Goal: Transaction & Acquisition: Purchase product/service

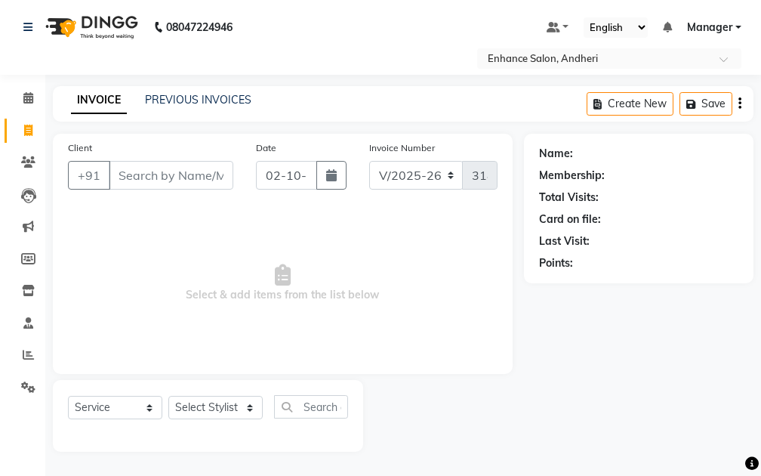
select select "7236"
select select "service"
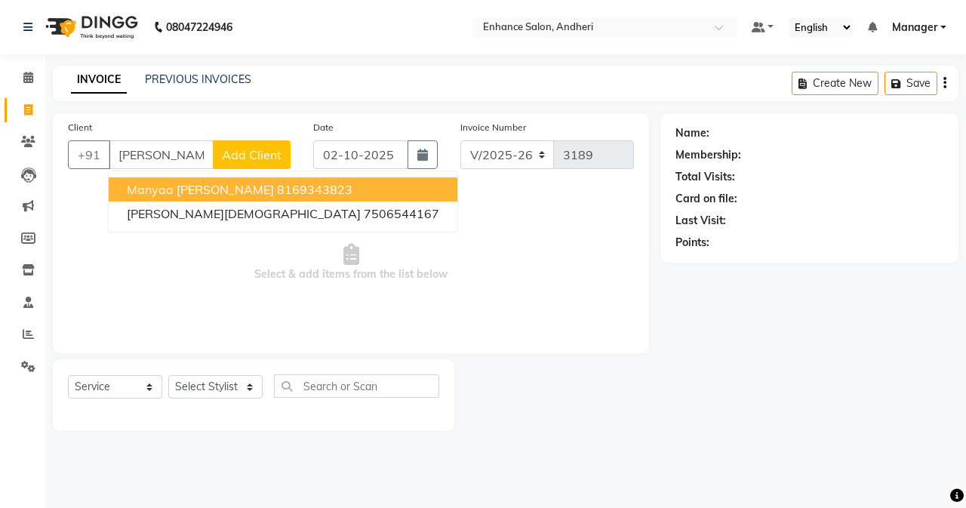
click at [277, 188] on ngb-highlight "8169343823" at bounding box center [314, 189] width 75 height 15
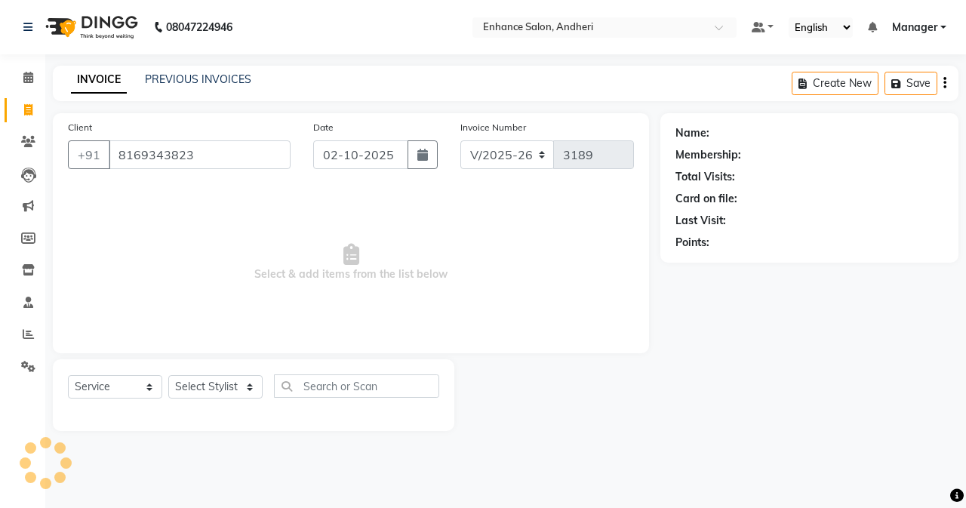
type input "8169343823"
click at [212, 379] on select "Select Stylist Admin [PERSON_NAME] [PERSON_NAME] [PERSON_NAME] Manager [PERSON_…" at bounding box center [215, 386] width 94 height 23
click at [213, 391] on select "Select Stylist Admin [PERSON_NAME] [PERSON_NAME] [PERSON_NAME] Manager [PERSON_…" at bounding box center [215, 386] width 94 height 23
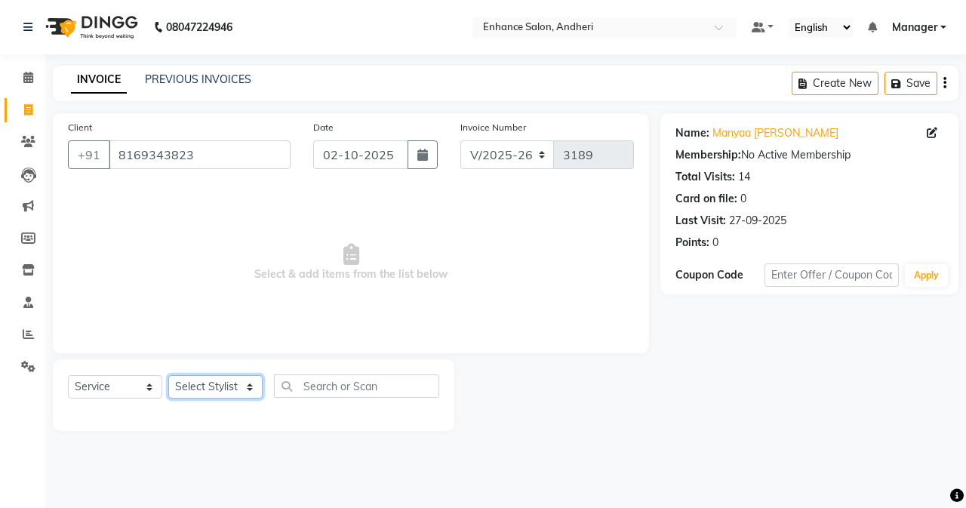
click at [220, 383] on select "Select Stylist Admin [PERSON_NAME] [PERSON_NAME] [PERSON_NAME] Manager [PERSON_…" at bounding box center [215, 386] width 94 height 23
select select "61735"
click at [168, 375] on select "Select Stylist Admin [PERSON_NAME] [PERSON_NAME] [PERSON_NAME] Manager [PERSON_…" at bounding box center [215, 386] width 94 height 23
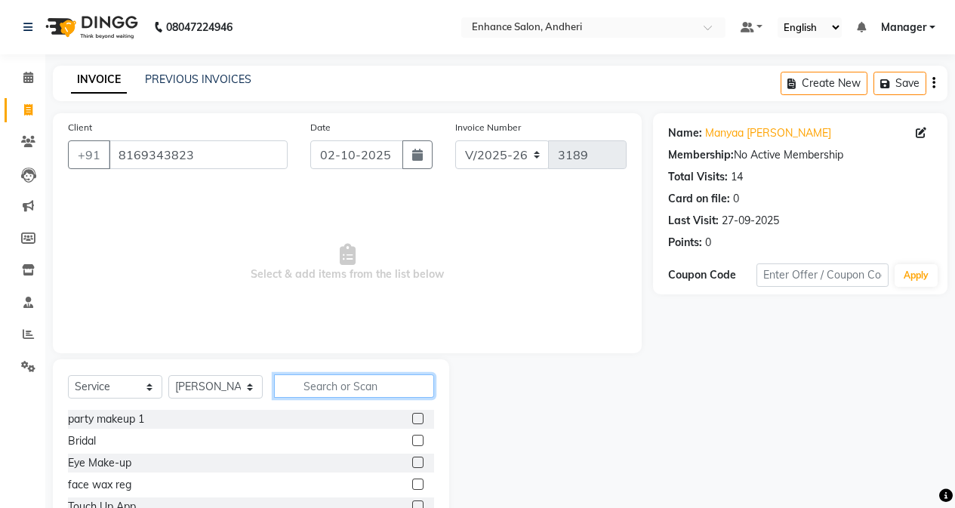
click at [352, 383] on input "text" at bounding box center [354, 385] width 160 height 23
type input "was"
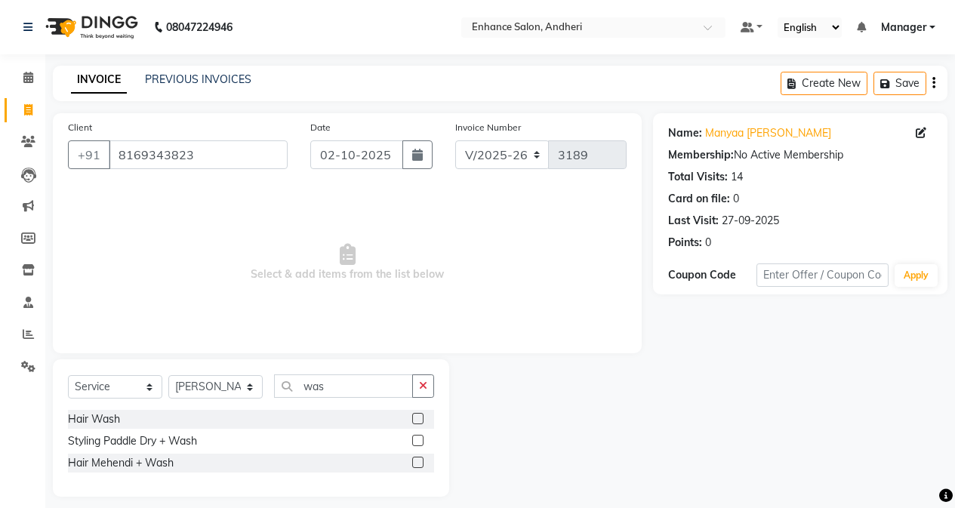
click at [417, 419] on label at bounding box center [417, 418] width 11 height 11
click at [417, 419] on input "checkbox" at bounding box center [417, 419] width 10 height 10
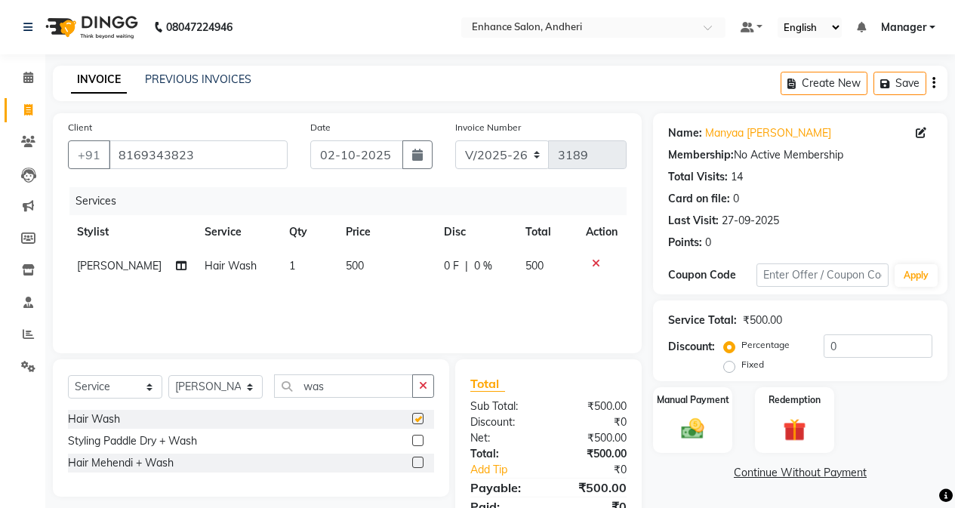
checkbox input "false"
click at [237, 384] on select "Select Stylist Admin [PERSON_NAME] [PERSON_NAME] [PERSON_NAME] Manager [PERSON_…" at bounding box center [215, 386] width 94 height 23
select select "61730"
click at [168, 375] on select "Select Stylist Admin [PERSON_NAME] [PERSON_NAME] [PERSON_NAME] Manager [PERSON_…" at bounding box center [215, 386] width 94 height 23
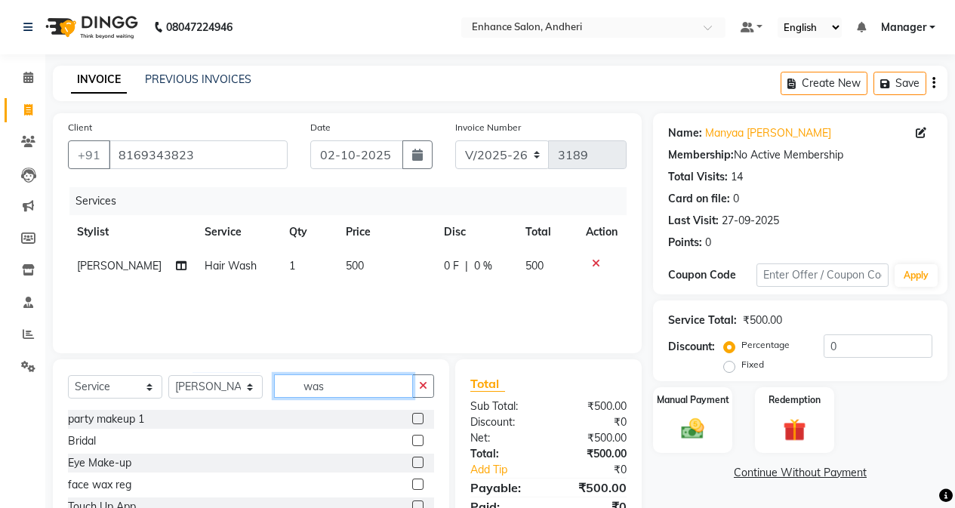
click at [352, 379] on input "was" at bounding box center [343, 385] width 139 height 23
type input "w"
type input "hair"
click at [419, 437] on label at bounding box center [417, 440] width 11 height 11
click at [419, 437] on input "checkbox" at bounding box center [417, 441] width 10 height 10
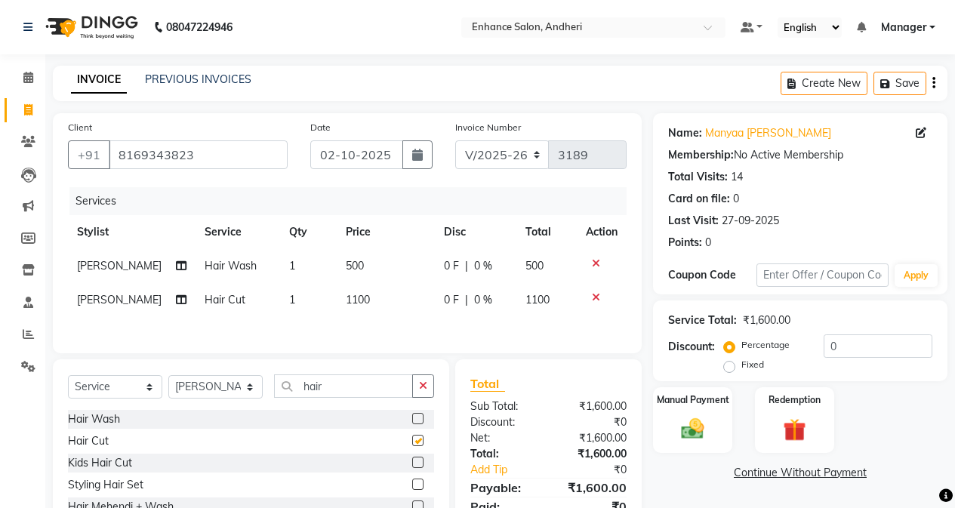
checkbox input "false"
click at [176, 294] on icon at bounding box center [181, 299] width 11 height 11
select select "61730"
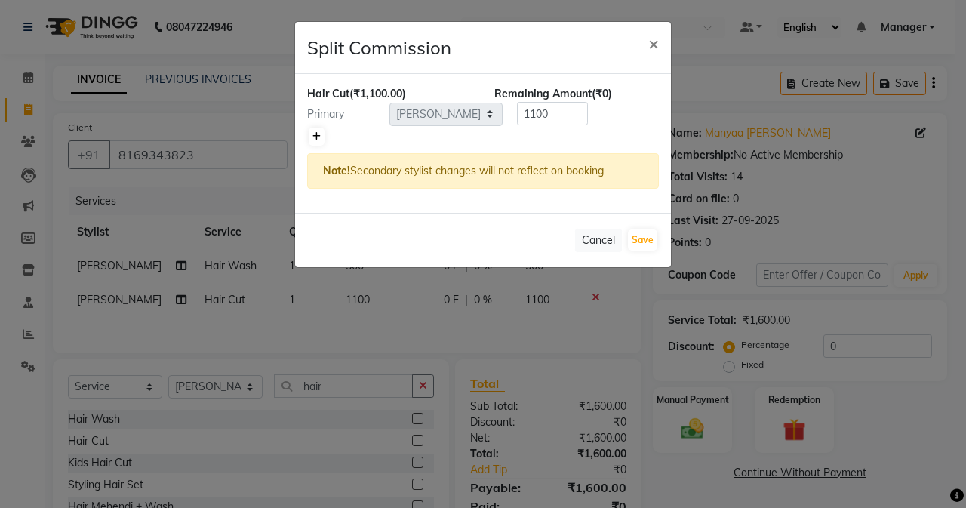
click at [313, 140] on icon at bounding box center [316, 136] width 8 height 9
type input "550"
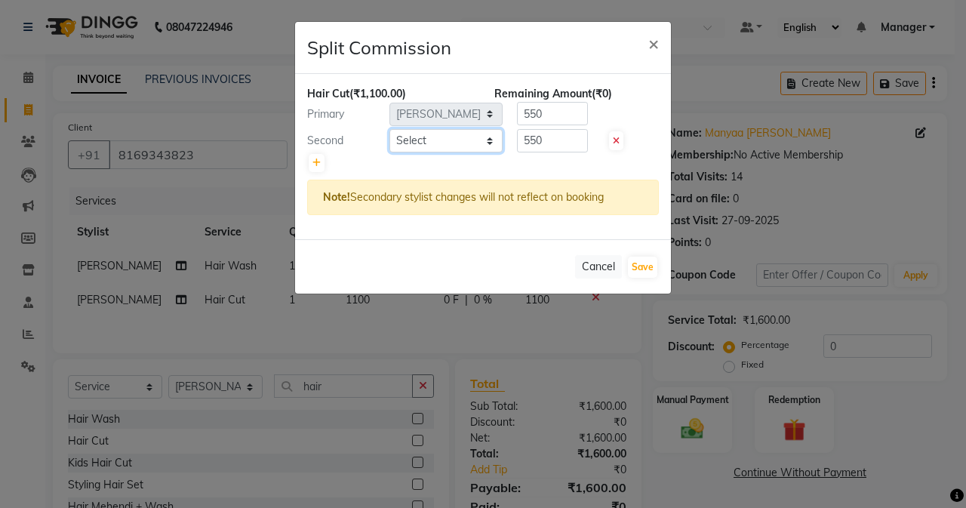
click at [443, 140] on select "Select Admin [PERSON_NAME] [PERSON_NAME] [PERSON_NAME] Manager [PERSON_NAME] [P…" at bounding box center [445, 140] width 113 height 23
select select "79056"
click at [389, 129] on select "Select Admin [PERSON_NAME] [PERSON_NAME] [PERSON_NAME] Manager [PERSON_NAME] [P…" at bounding box center [445, 140] width 113 height 23
click at [659, 268] on div "Cancel Save" at bounding box center [483, 266] width 376 height 54
drag, startPoint x: 652, startPoint y: 266, endPoint x: 762, endPoint y: 322, distance: 122.5
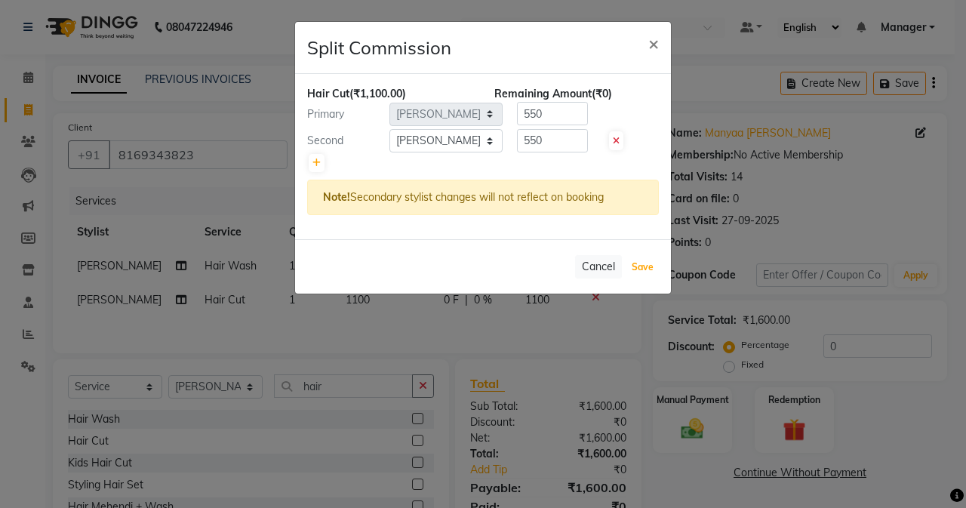
click at [652, 267] on button "Save" at bounding box center [642, 267] width 29 height 21
select select "Select"
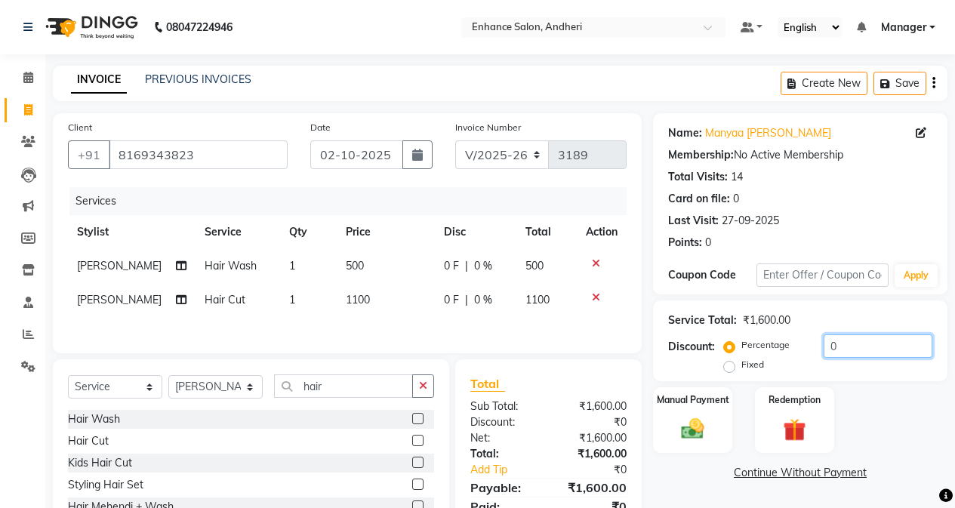
click at [760, 344] on input "0" at bounding box center [877, 345] width 109 height 23
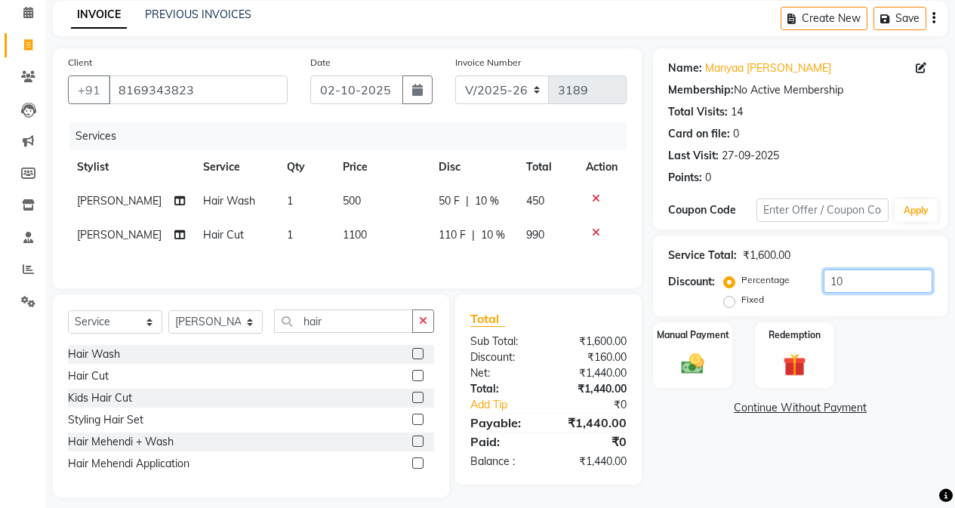
scroll to position [95, 0]
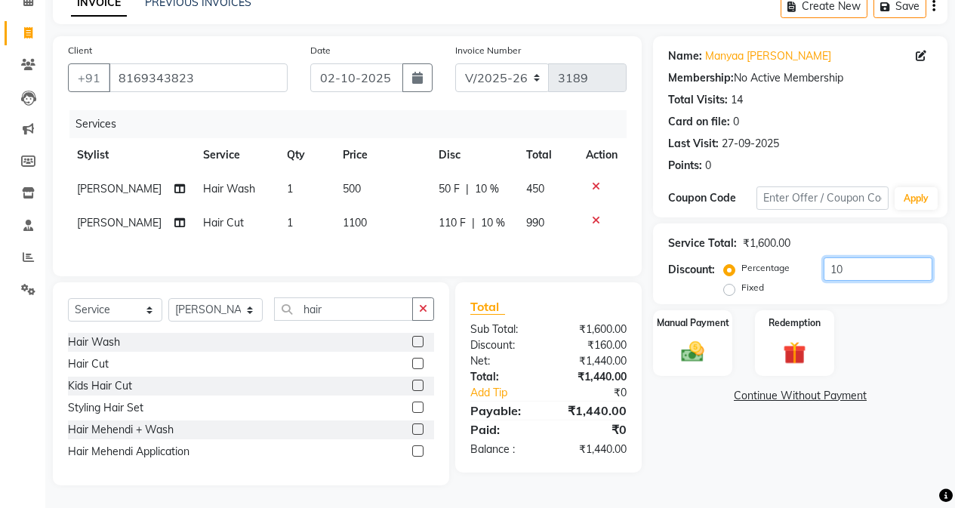
type input "10"
click at [371, 179] on td "500" at bounding box center [382, 189] width 96 height 34
select select "61735"
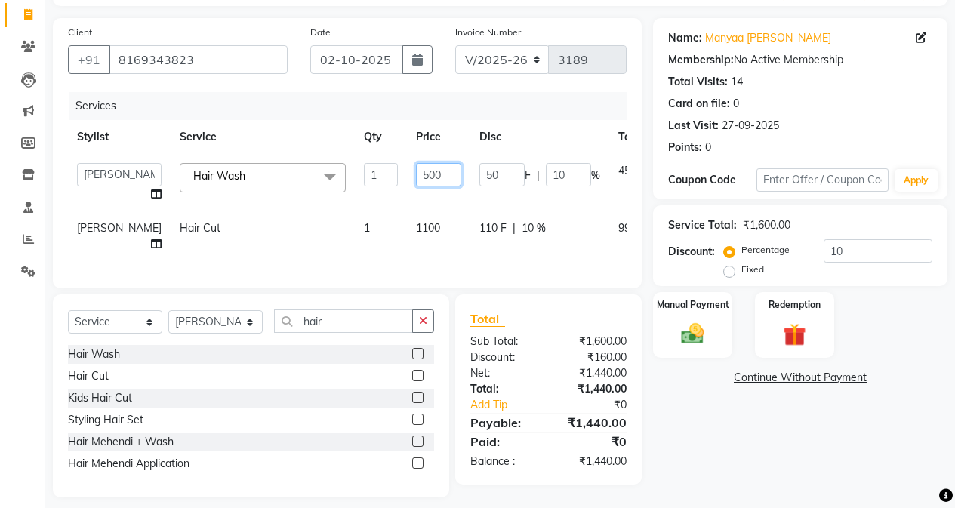
click at [416, 184] on input "500" at bounding box center [438, 174] width 45 height 23
type input "400"
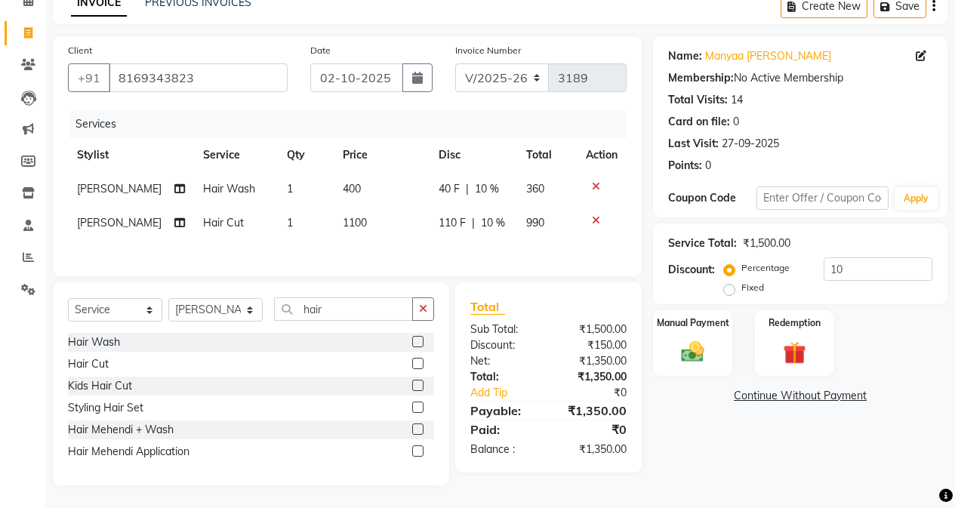
click at [703, 426] on div "Name: Manyaa [PERSON_NAME] Membership: No Active Membership Total Visits: 14 Ca…" at bounding box center [806, 260] width 306 height 449
drag, startPoint x: 722, startPoint y: 338, endPoint x: 729, endPoint y: 354, distance: 17.2
click at [722, 340] on div "Manual Payment" at bounding box center [692, 343] width 82 height 69
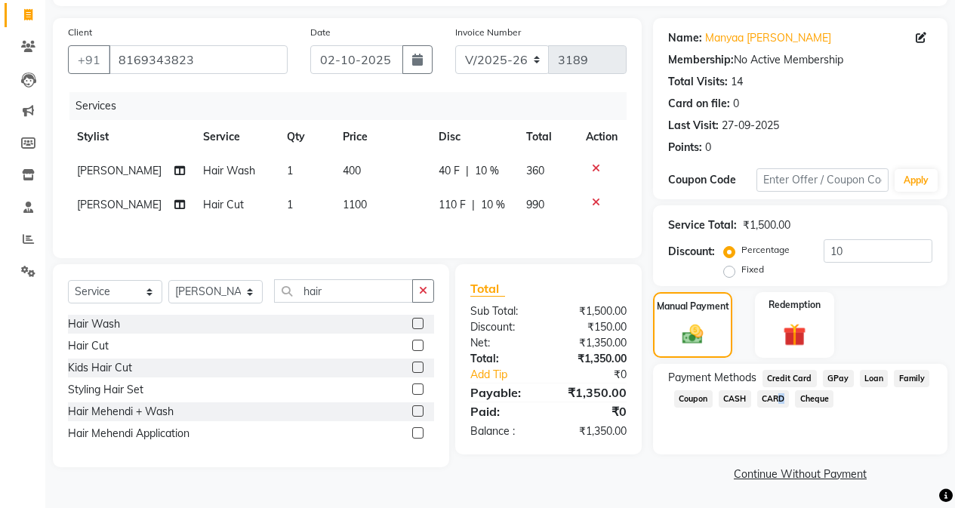
click at [760, 392] on span "CARD" at bounding box center [773, 398] width 32 height 17
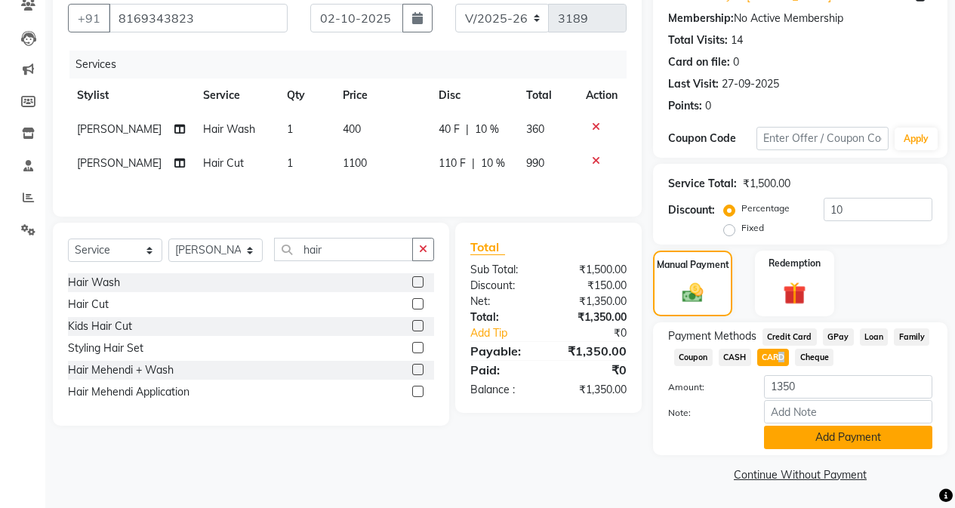
scroll to position [137, 0]
click at [760, 439] on button "Add Payment" at bounding box center [848, 436] width 168 height 23
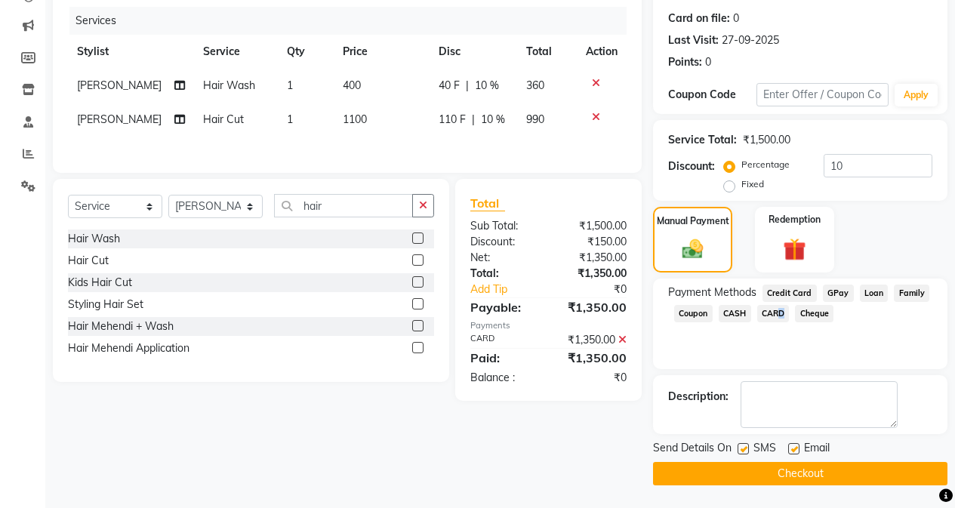
click at [760, 471] on button "Checkout" at bounding box center [800, 473] width 294 height 23
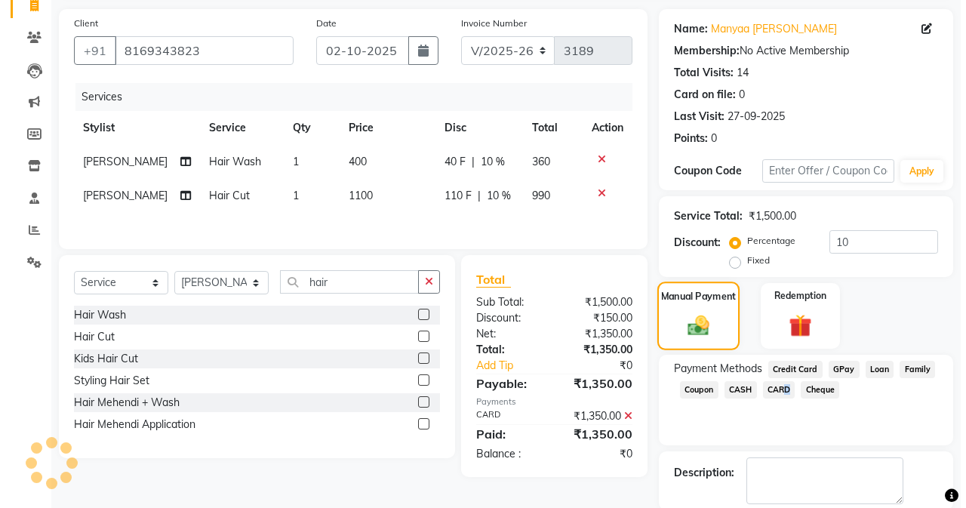
scroll to position [0, 0]
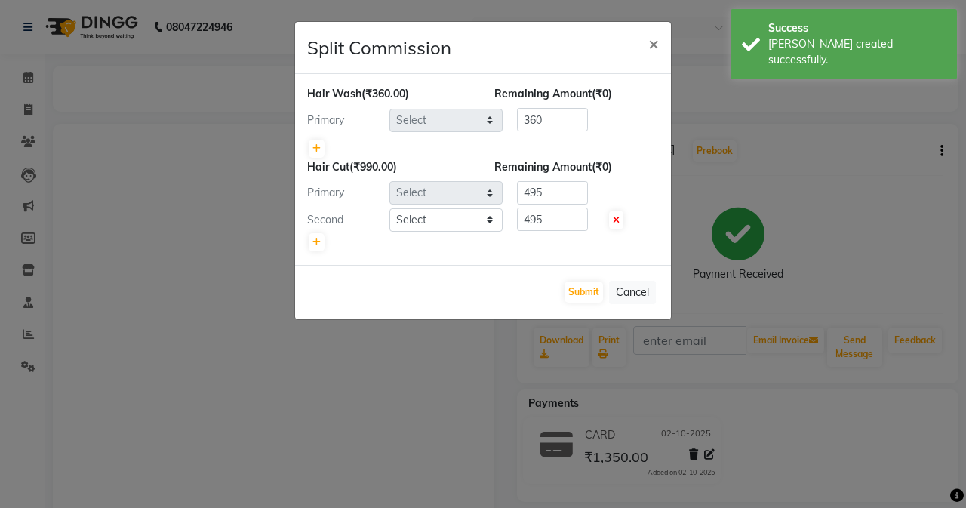
select select "61735"
select select "61730"
select select "79056"
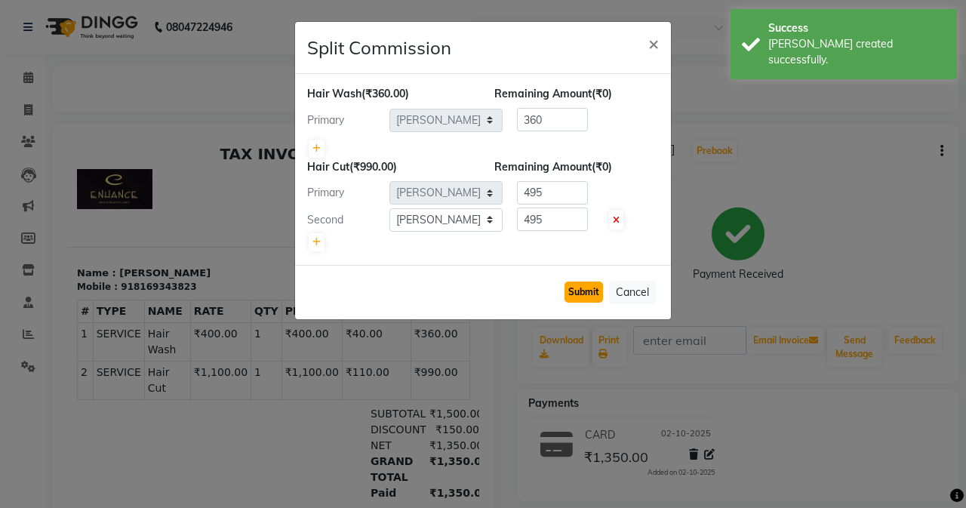
click at [585, 294] on button "Submit" at bounding box center [584, 292] width 38 height 21
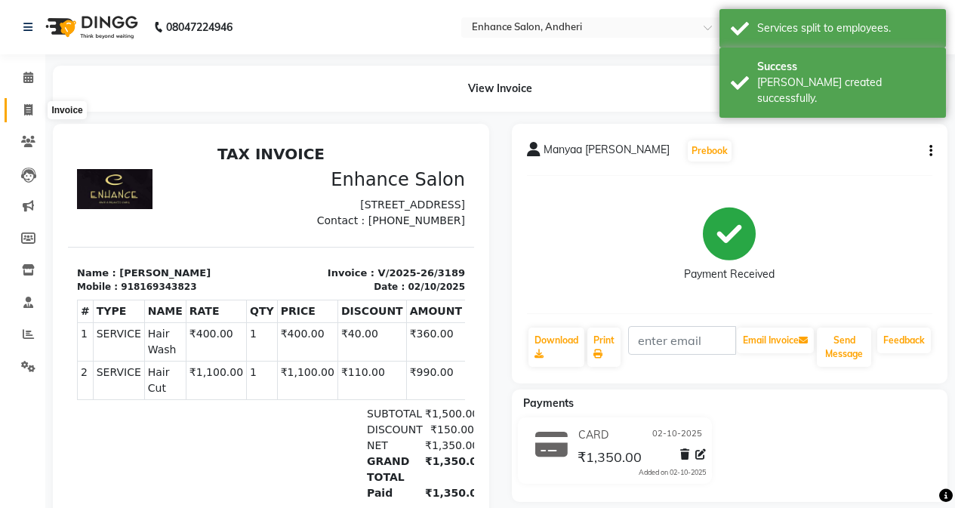
drag, startPoint x: 26, startPoint y: 103, endPoint x: 454, endPoint y: 0, distance: 440.3
click at [26, 104] on icon at bounding box center [28, 109] width 8 height 11
select select "7236"
select select "service"
